Goal: Check status: Check status

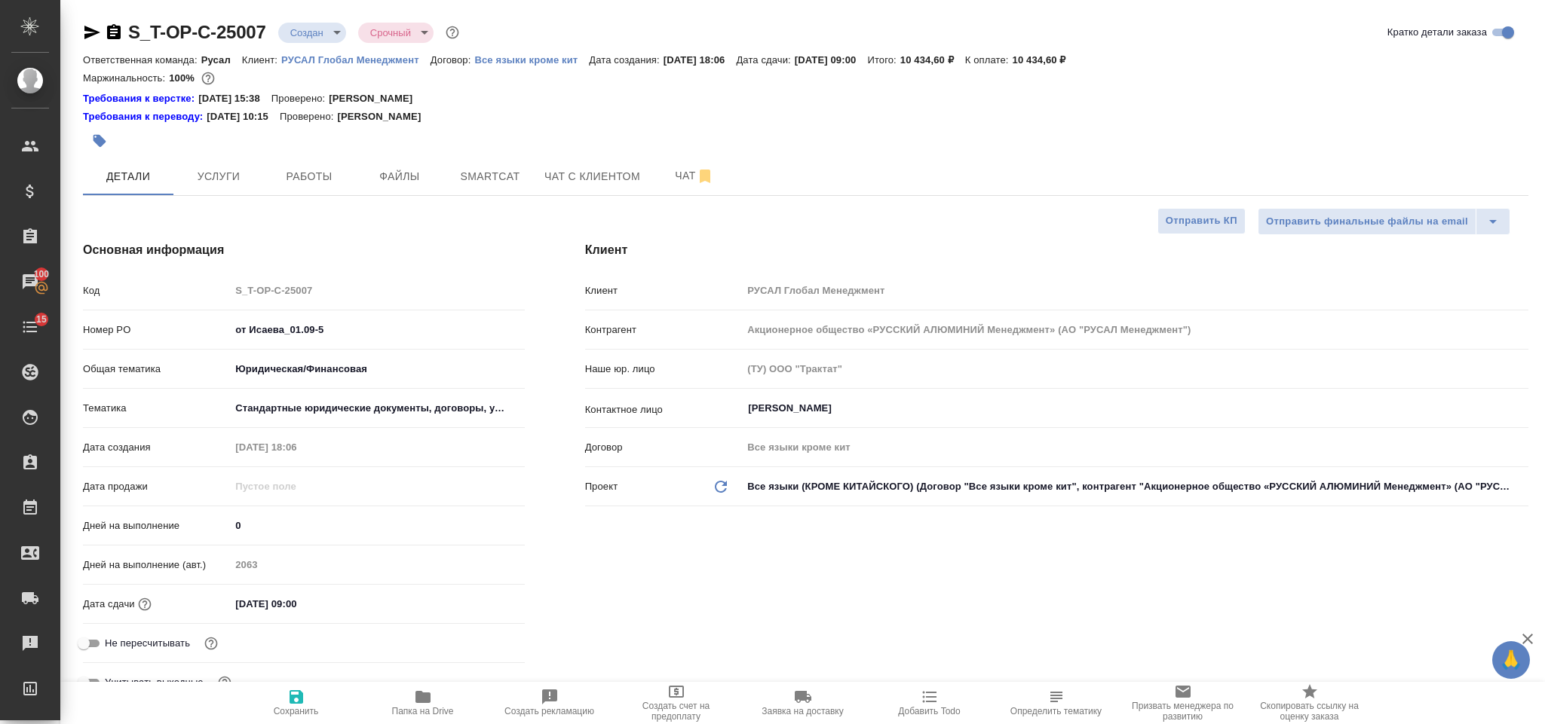
select select "RU"
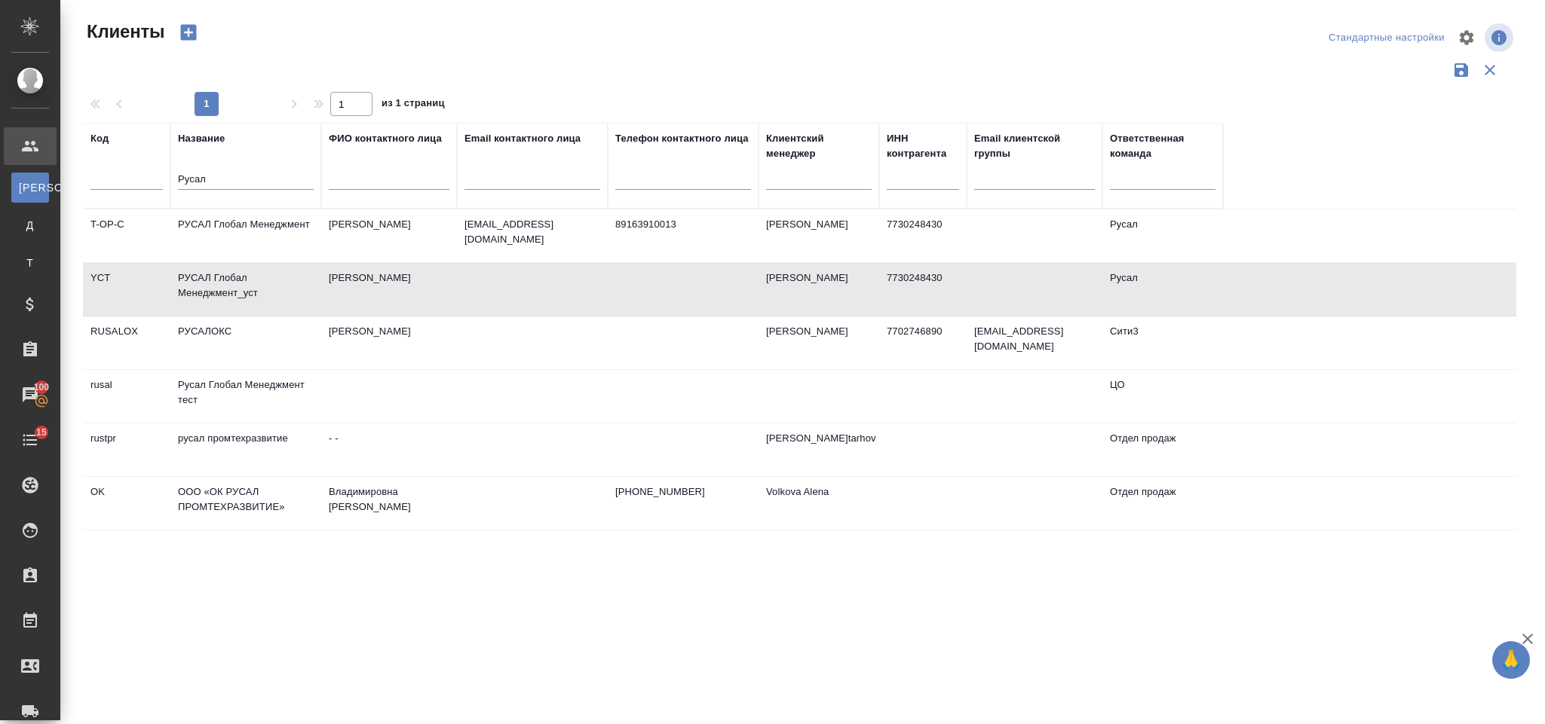
select select "RU"
click at [274, 238] on td "РУСАЛ Глобал Менеджмент" at bounding box center [245, 236] width 151 height 53
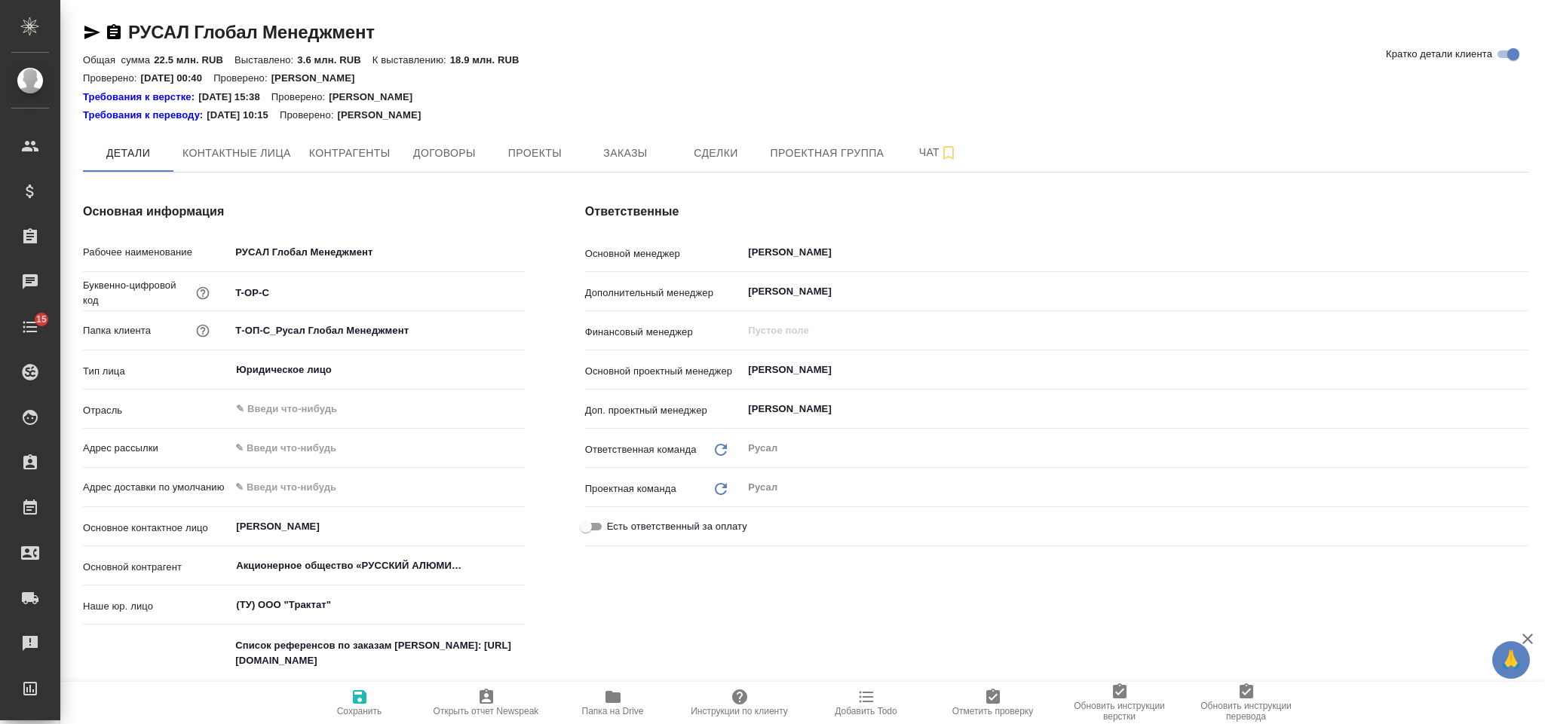
type textarea "x"
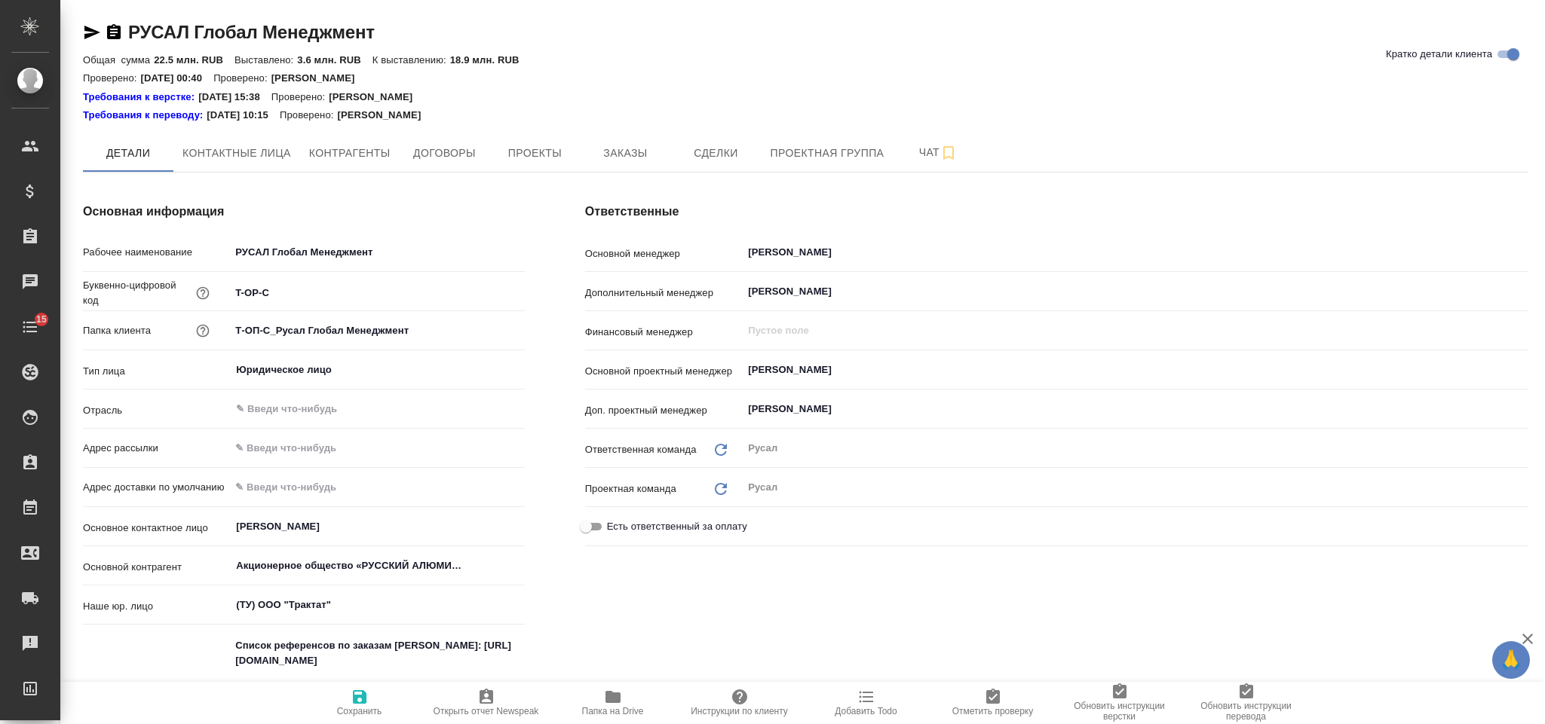
type textarea "x"
click at [654, 142] on button "Заказы" at bounding box center [625, 153] width 90 height 38
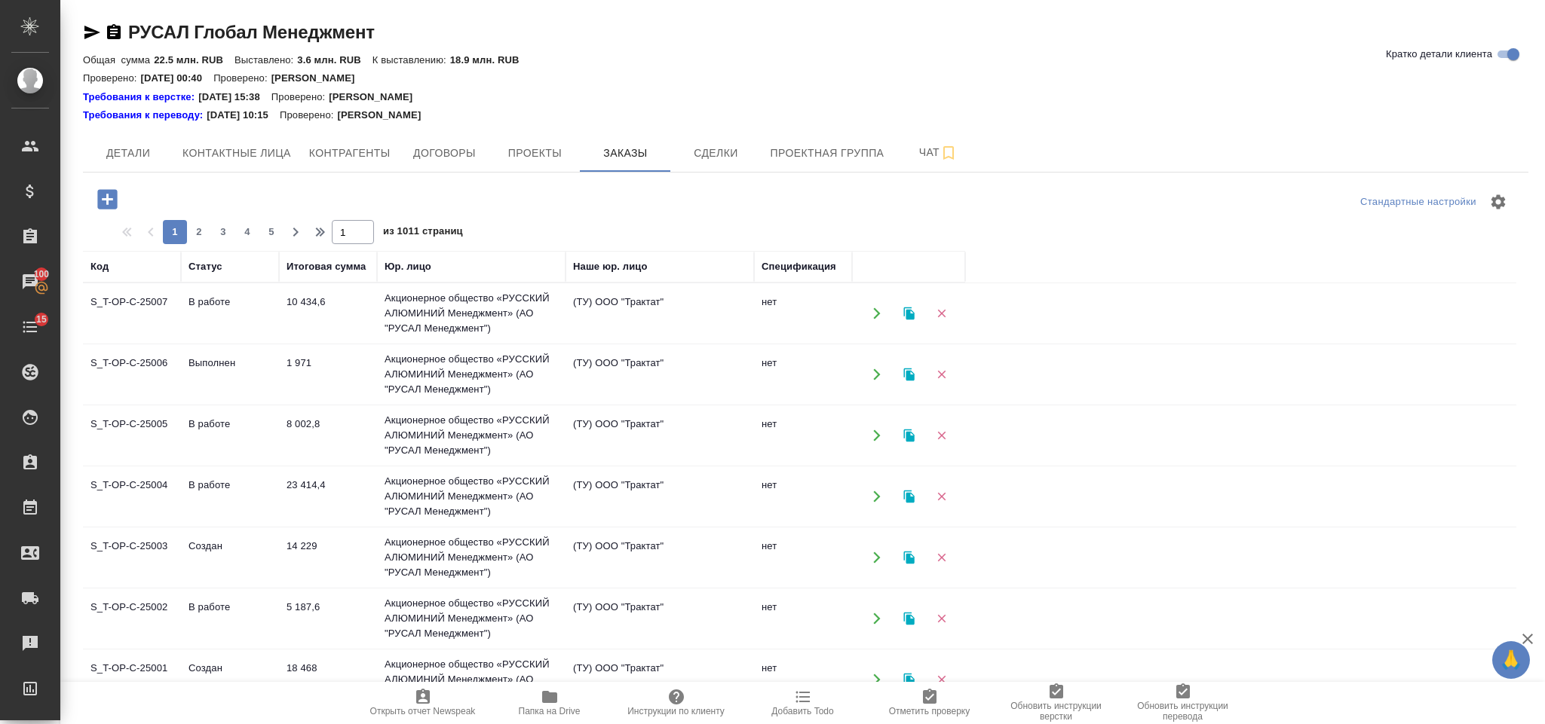
click at [295, 311] on td "10 434,6" at bounding box center [328, 313] width 98 height 53
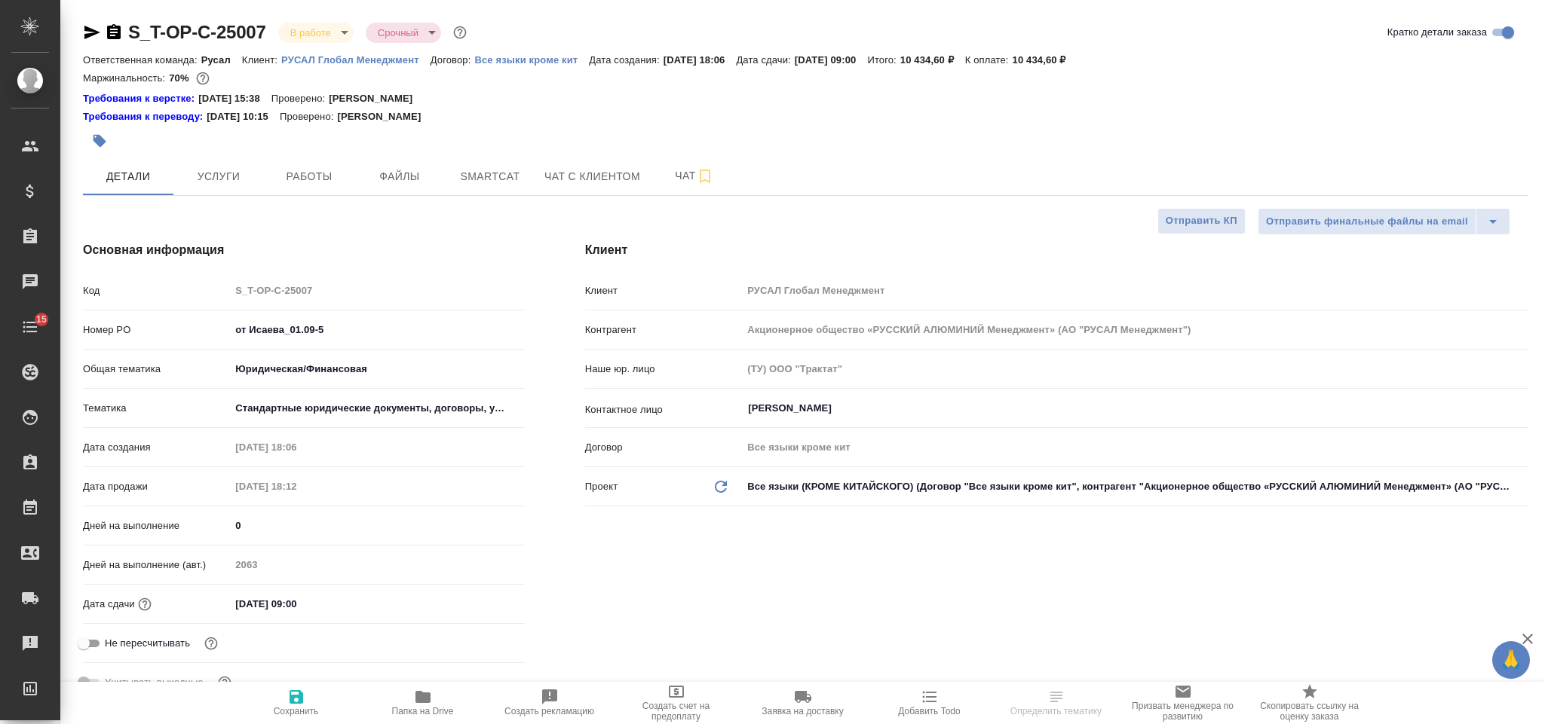
select select "RU"
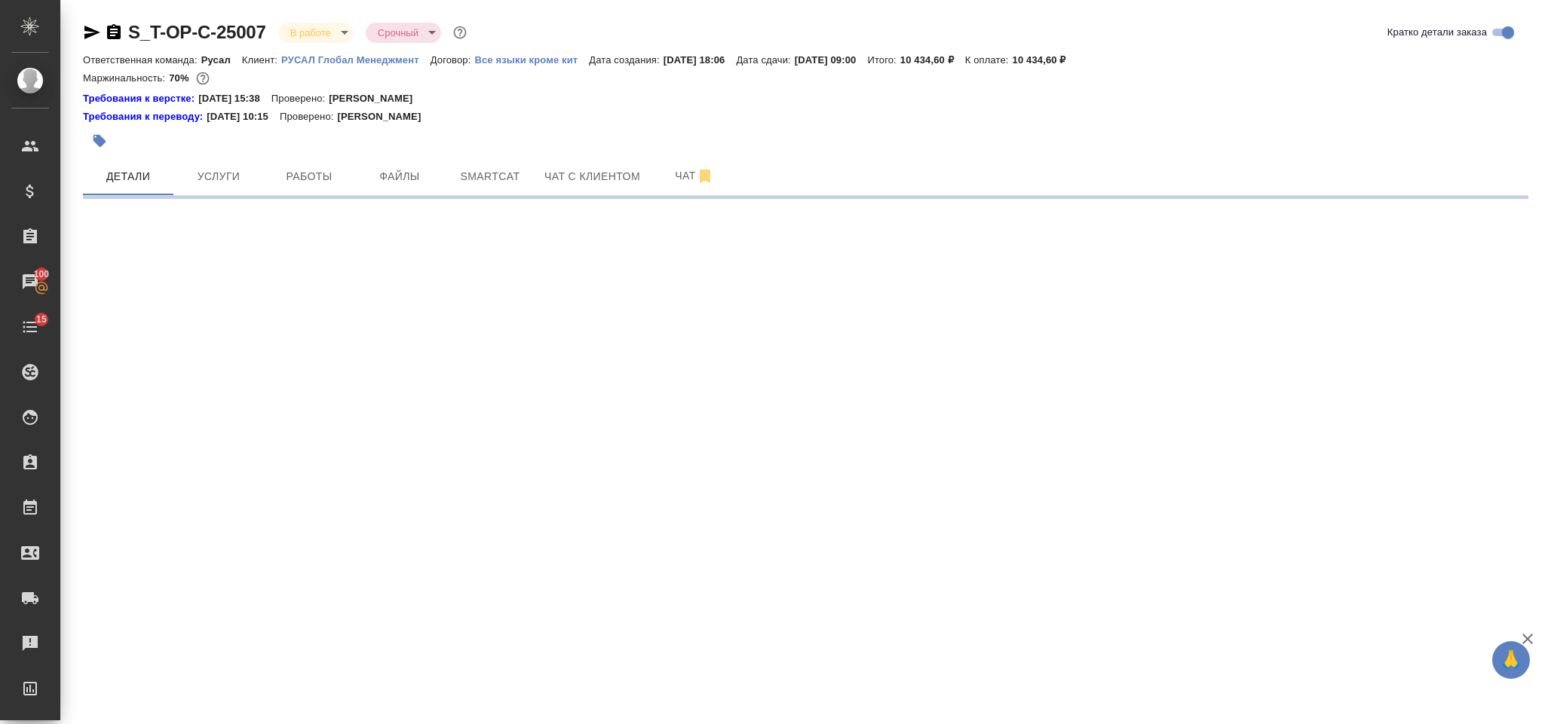
select select "RU"
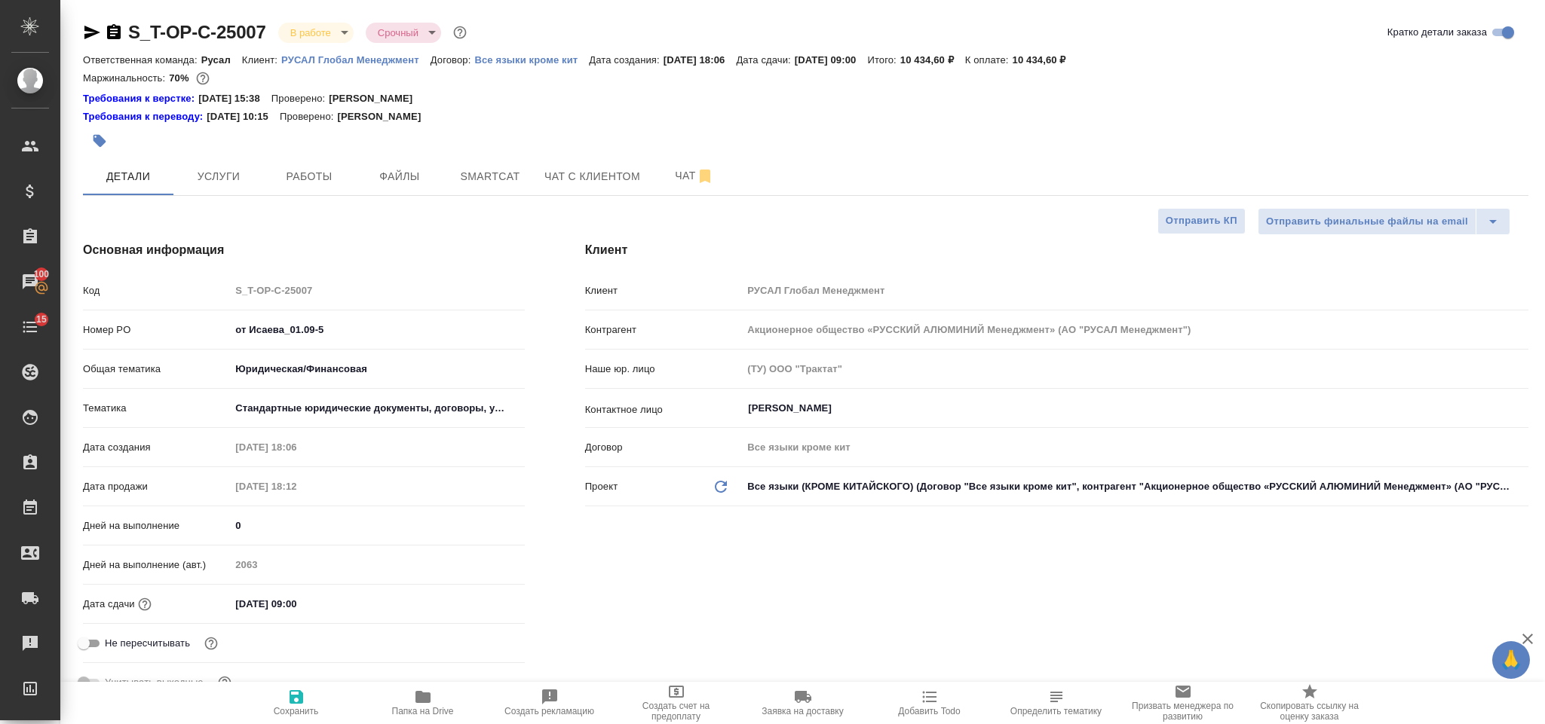
type textarea "x"
click at [107, 30] on icon "button" at bounding box center [114, 31] width 14 height 15
